Goal: Participate in discussion

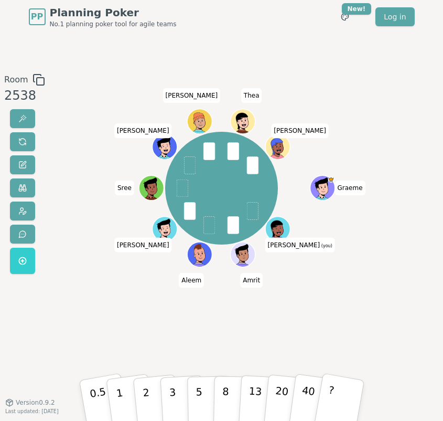
click at [131, 70] on div "Room 2538 [PERSON_NAME] (you) [PERSON_NAME] [PERSON_NAME] [PERSON_NAME] 0.5 1 2…" at bounding box center [221, 218] width 443 height 368
click at [103, 396] on p "0.5" at bounding box center [99, 401] width 24 height 48
click at [95, 385] on p "0.5" at bounding box center [99, 401] width 24 height 48
click at [148, 395] on p "2" at bounding box center [146, 400] width 11 height 47
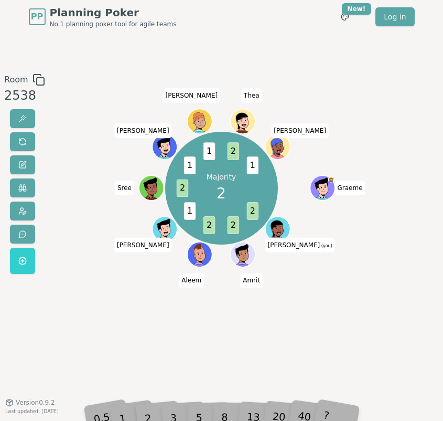
click at [87, 306] on div "Room 2538 Majority 2 2 2 2 1 2 1 1 2 1 [PERSON_NAME] (you) [PERSON_NAME] [PERSO…" at bounding box center [221, 217] width 443 height 289
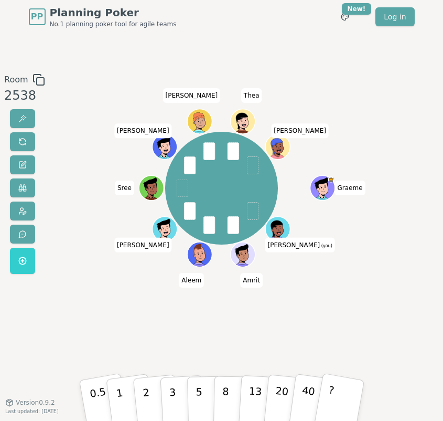
click at [289, 291] on div "[PERSON_NAME] (you) [PERSON_NAME] [PERSON_NAME] [PERSON_NAME]" at bounding box center [222, 217] width 236 height 289
click at [150, 392] on button "2" at bounding box center [156, 399] width 48 height 67
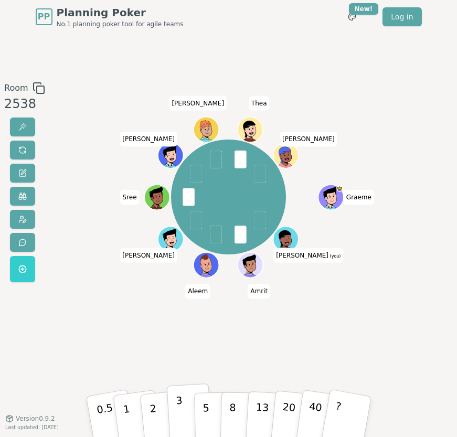
click at [179, 415] on p "3" at bounding box center [179, 417] width 9 height 47
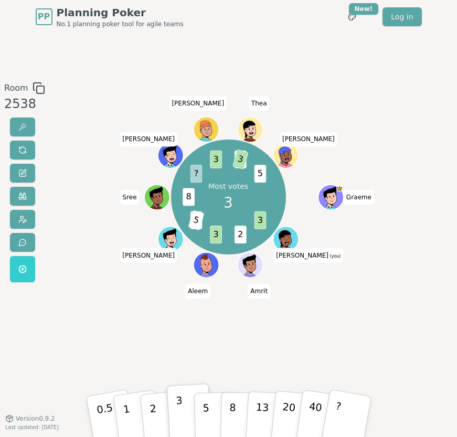
click at [341, 61] on div "Room 2538 Most votes 3 3 2 3 3 5 8 ? 3 2 3 5 [PERSON_NAME] (you) [PERSON_NAME] …" at bounding box center [228, 226] width 457 height 385
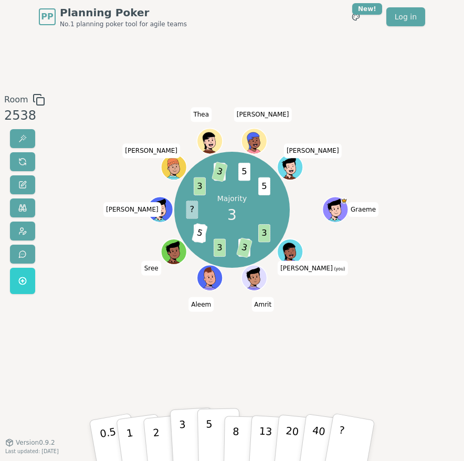
click at [215, 424] on button "5" at bounding box center [218, 440] width 43 height 64
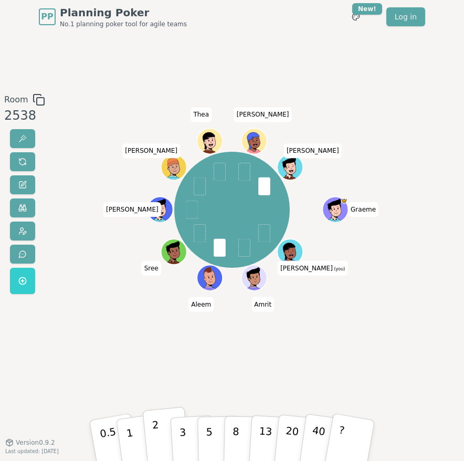
click at [155, 424] on p "2" at bounding box center [157, 440] width 11 height 47
click at [158, 424] on p "2" at bounding box center [157, 440] width 11 height 47
click at [139, 355] on div "[PERSON_NAME] (you) [PERSON_NAME] [PERSON_NAME] [PERSON_NAME] [PERSON_NAME]" at bounding box center [232, 237] width 248 height 289
click at [155, 424] on p "2" at bounding box center [157, 440] width 11 height 47
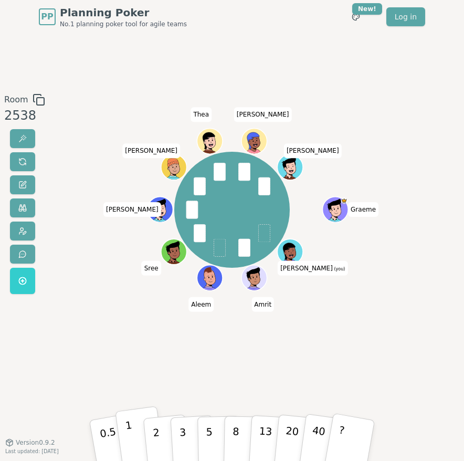
click at [134, 424] on button "1" at bounding box center [140, 440] width 50 height 68
